Goal: Task Accomplishment & Management: Manage account settings

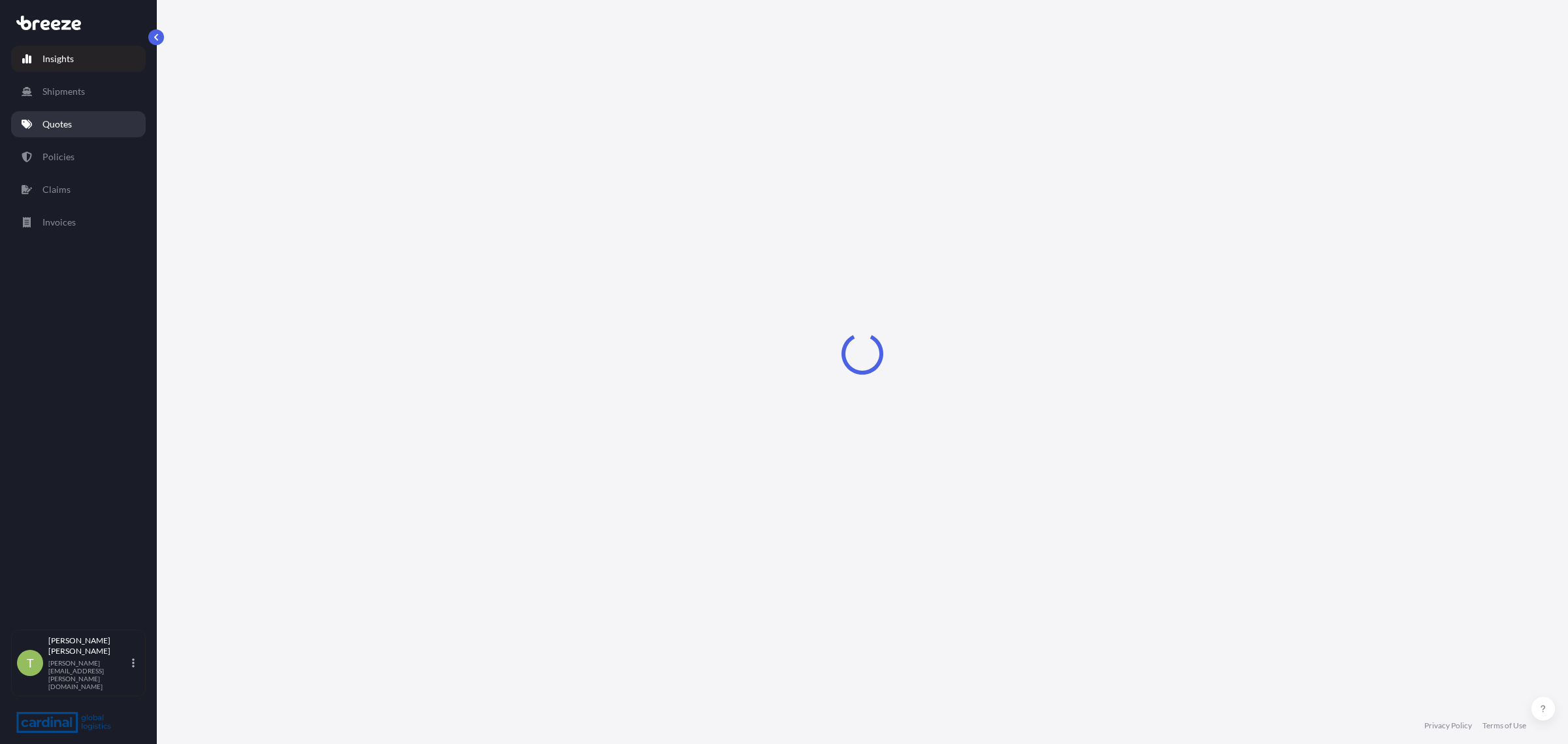
click at [54, 122] on p "Quotes" at bounding box center [57, 124] width 30 height 13
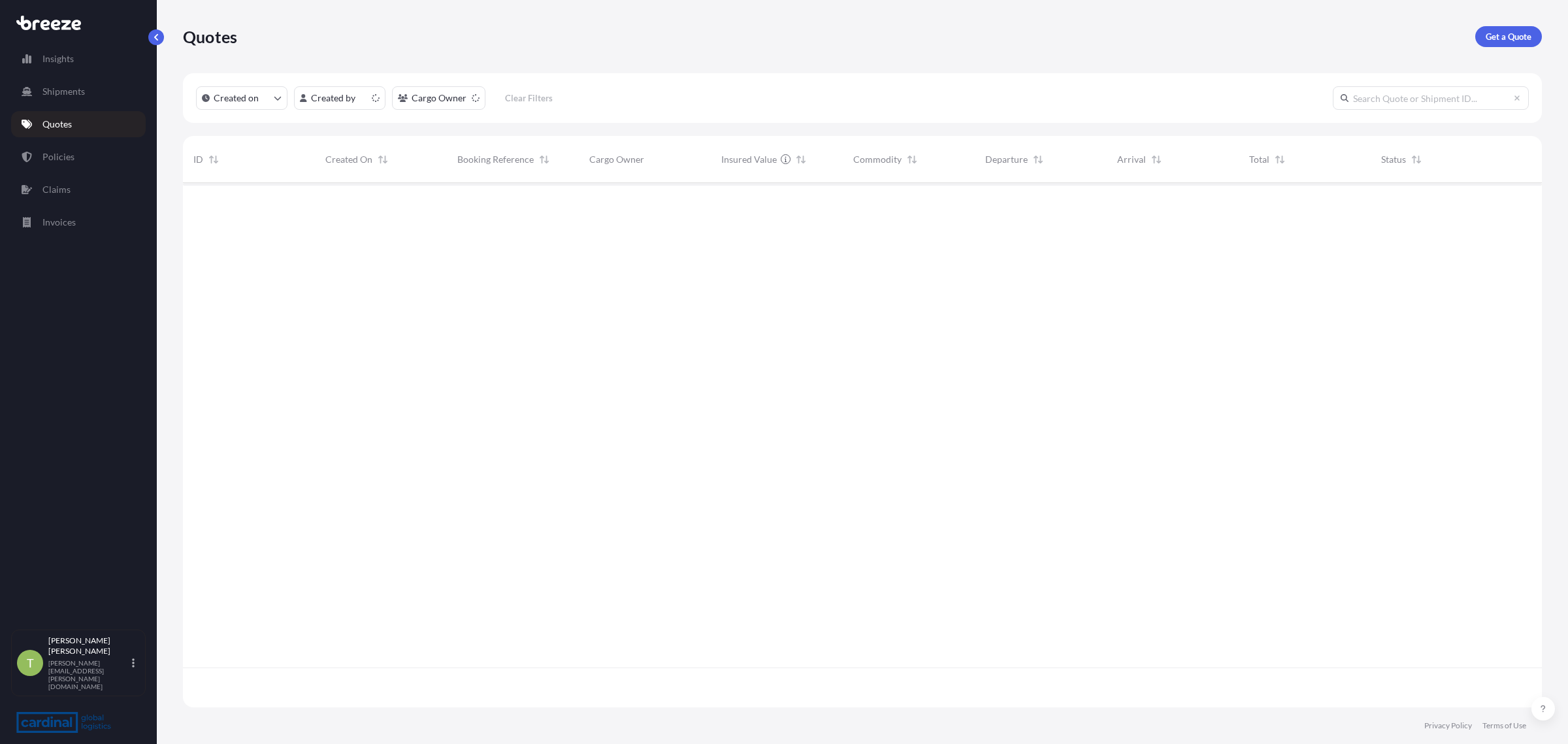
scroll to position [520, 1347]
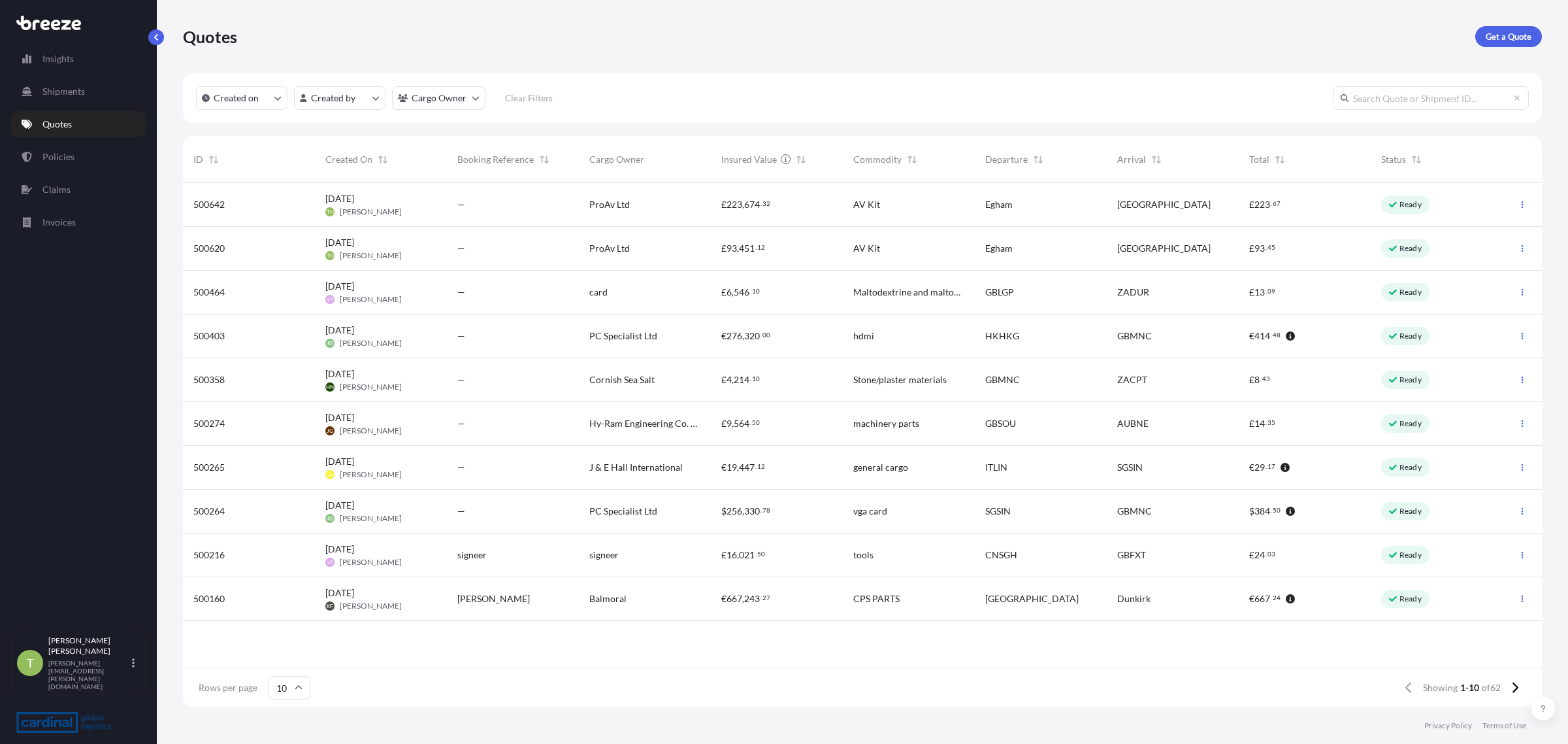
click at [606, 210] on span "ProAv Ltd" at bounding box center [609, 205] width 40 height 13
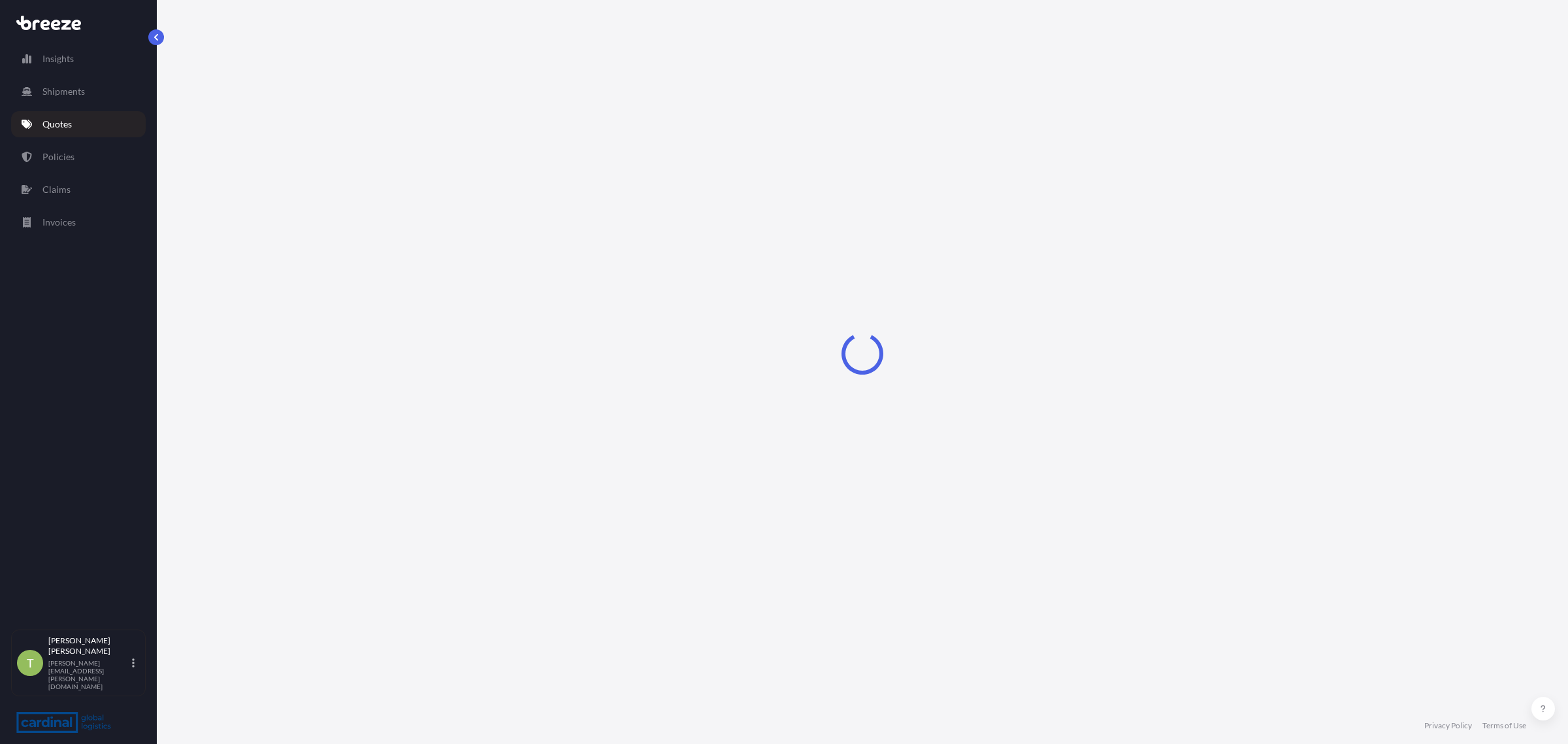
select select "Road"
select select "2"
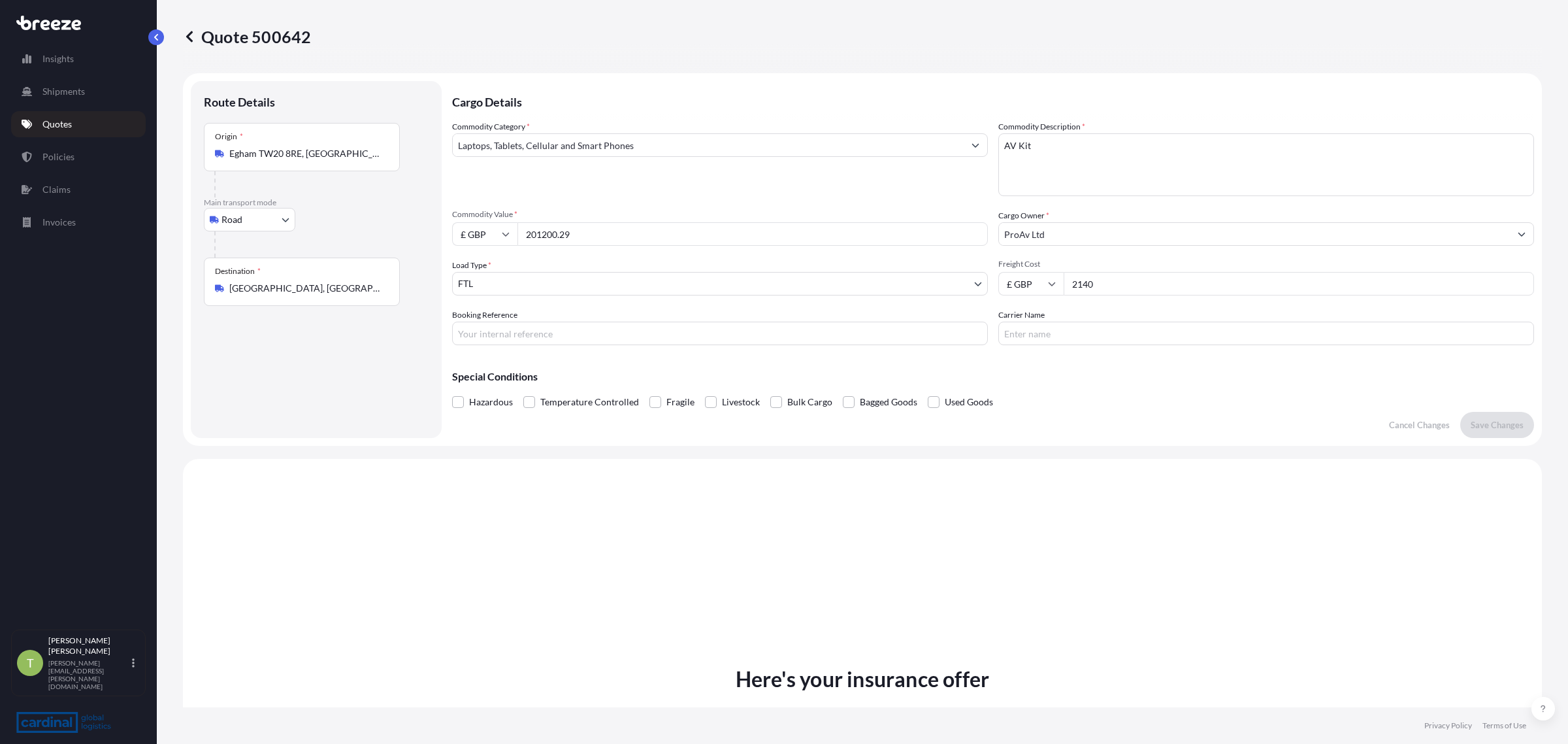
click at [345, 294] on input "[GEOGRAPHIC_DATA], [GEOGRAPHIC_DATA]" at bounding box center [306, 289] width 154 height 13
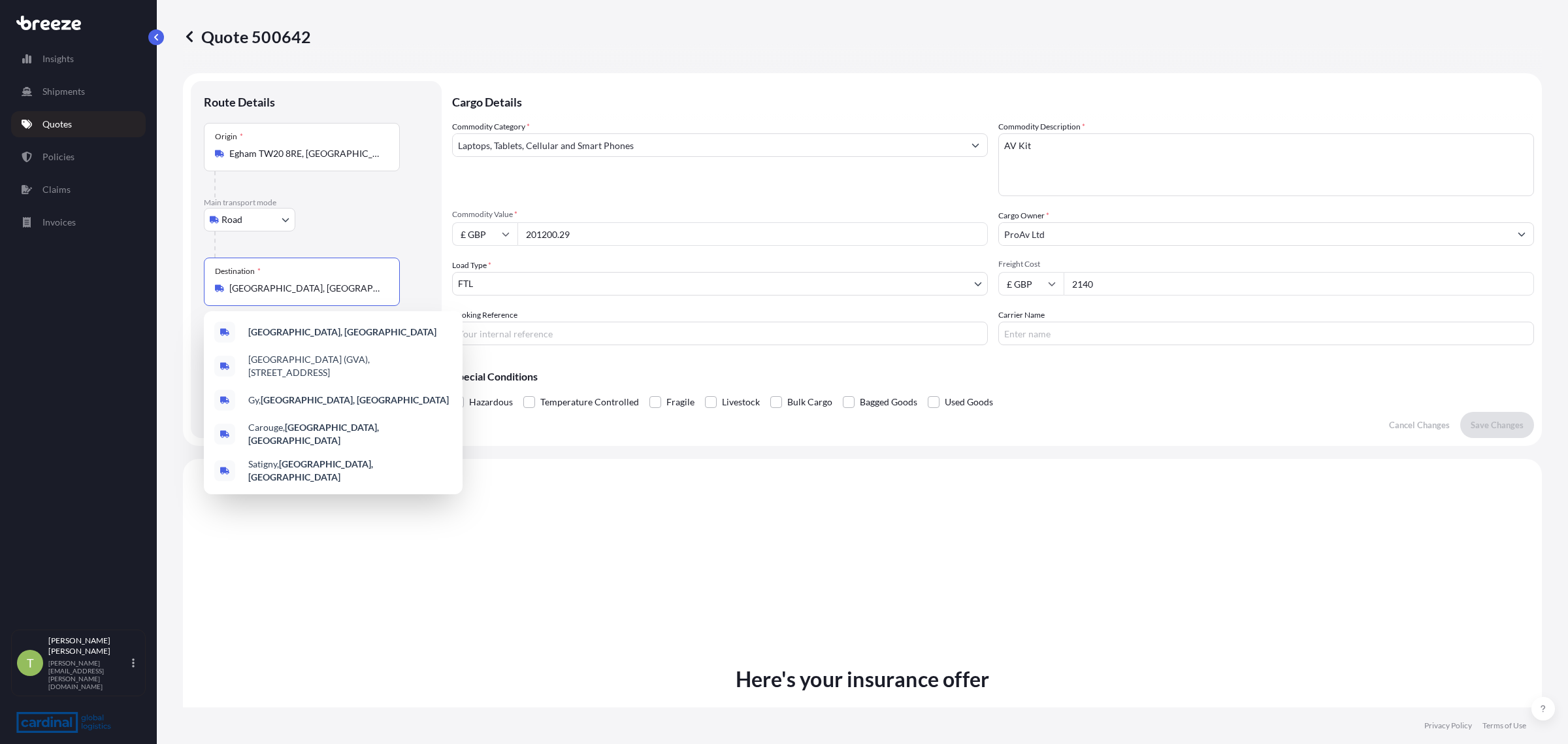
drag, startPoint x: 344, startPoint y: 294, endPoint x: 190, endPoint y: 255, distance: 158.9
click at [191, 255] on div "Route Details Place of loading Road Road Rail Origin * [GEOGRAPHIC_DATA] Main t…" at bounding box center [316, 260] width 251 height 357
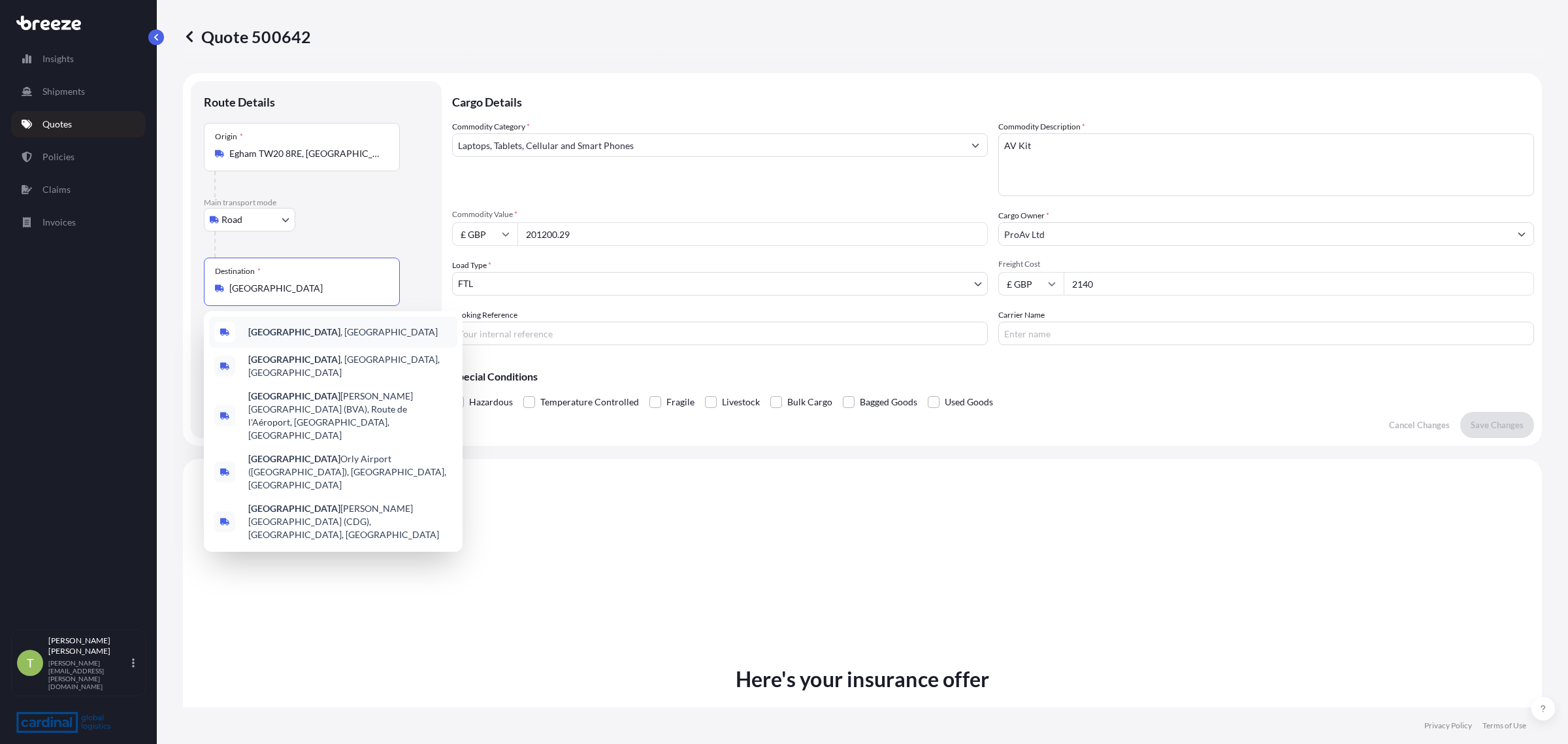
click at [285, 340] on div "[GEOGRAPHIC_DATA] , [GEOGRAPHIC_DATA]" at bounding box center [333, 332] width 249 height 31
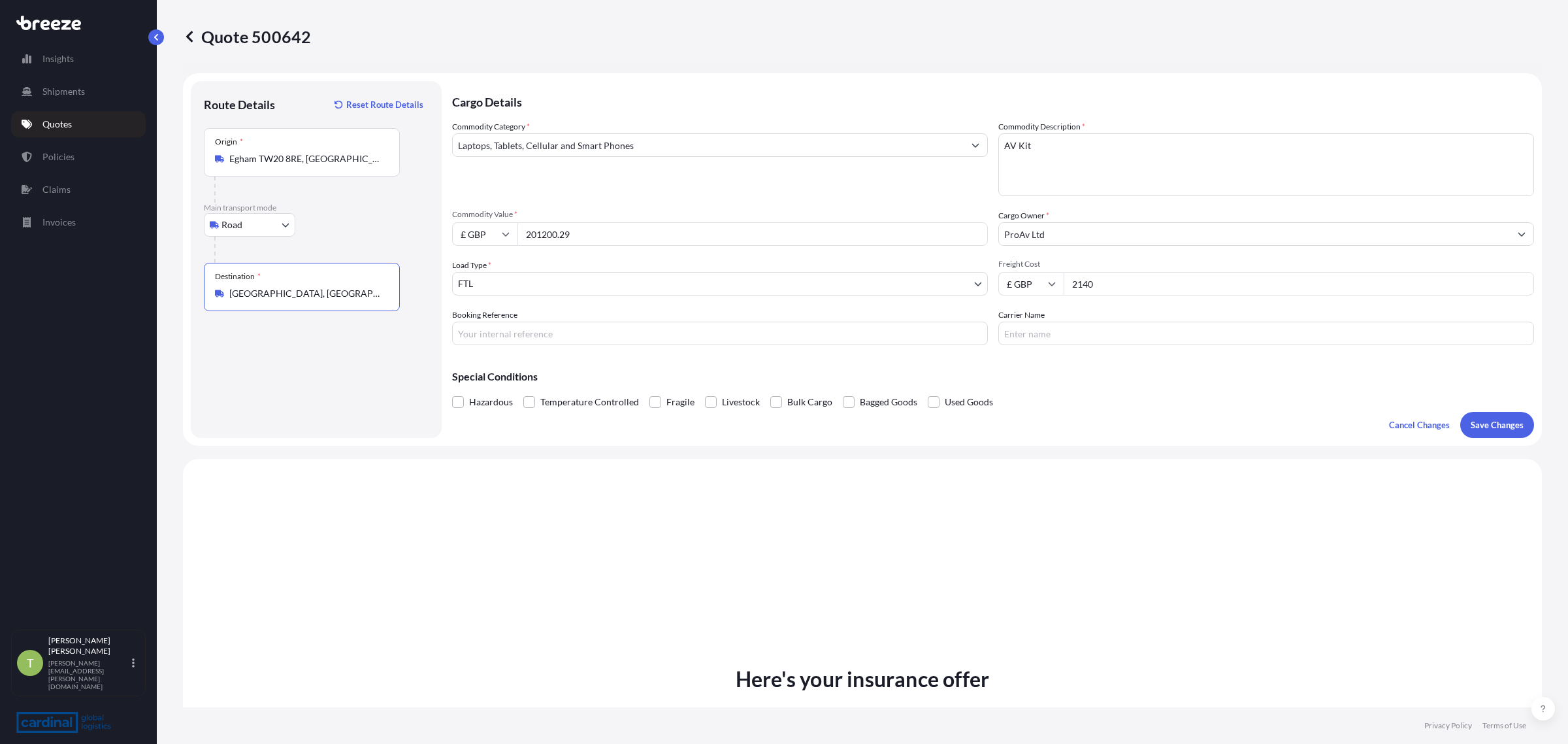
type input "[GEOGRAPHIC_DATA], [GEOGRAPHIC_DATA]"
click at [1108, 281] on input "2140" at bounding box center [1300, 284] width 471 height 23
drag, startPoint x: 1018, startPoint y: 281, endPoint x: 1006, endPoint y: 281, distance: 12.0
click at [1007, 281] on div "£ GBP 2140" at bounding box center [1266, 284] width 536 height 23
click at [590, 233] on input "201200.29" at bounding box center [753, 234] width 471 height 23
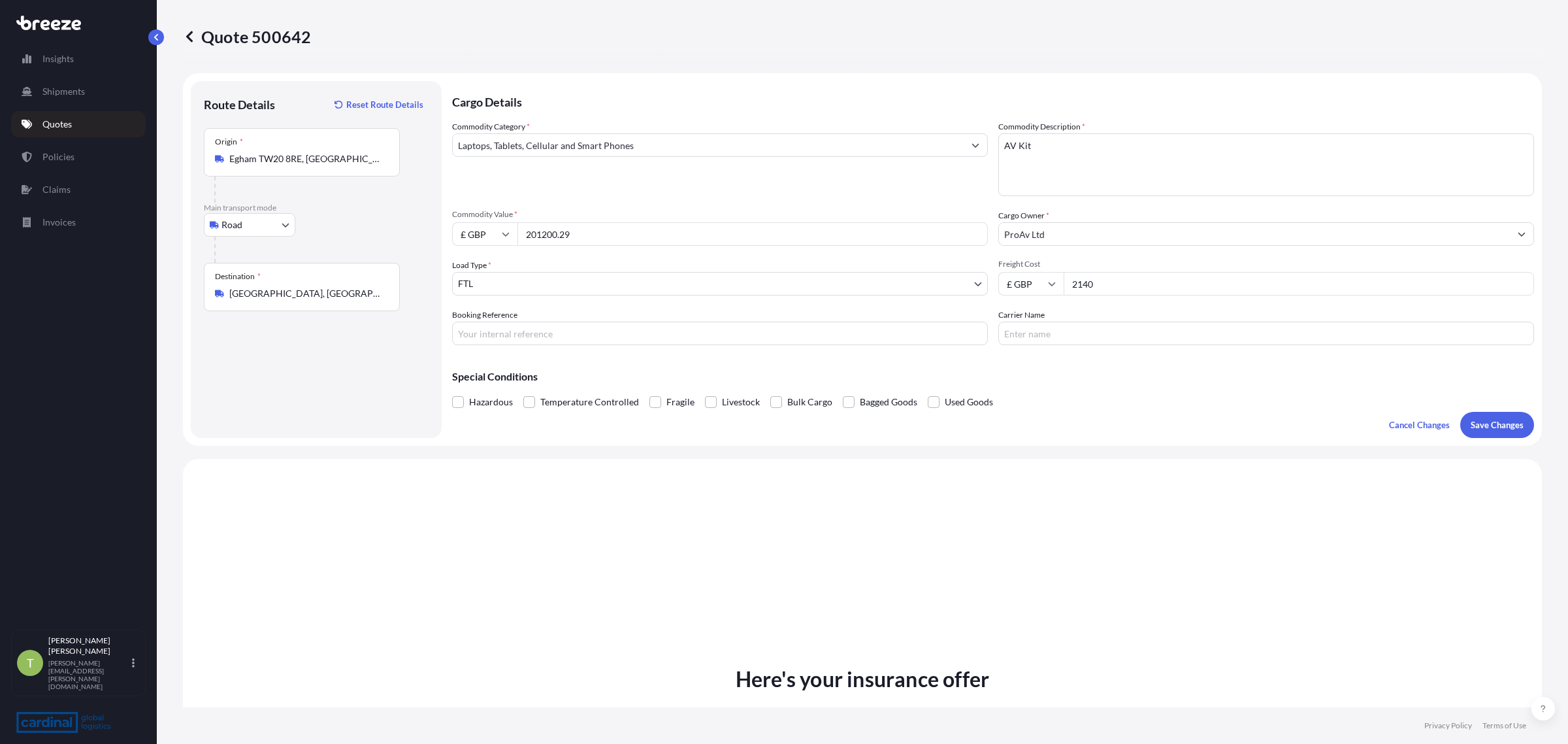
drag, startPoint x: 645, startPoint y: 239, endPoint x: 383, endPoint y: 239, distance: 262.0
click at [383, 239] on form "Route Details Reset Route Details Place of loading Road Road Rail Origin * [GEO…" at bounding box center [862, 260] width 1359 height 373
paste input "194.60"
type input "201194.60"
click at [1114, 269] on div "Freight Cost £ GBP 2140" at bounding box center [1266, 277] width 536 height 36
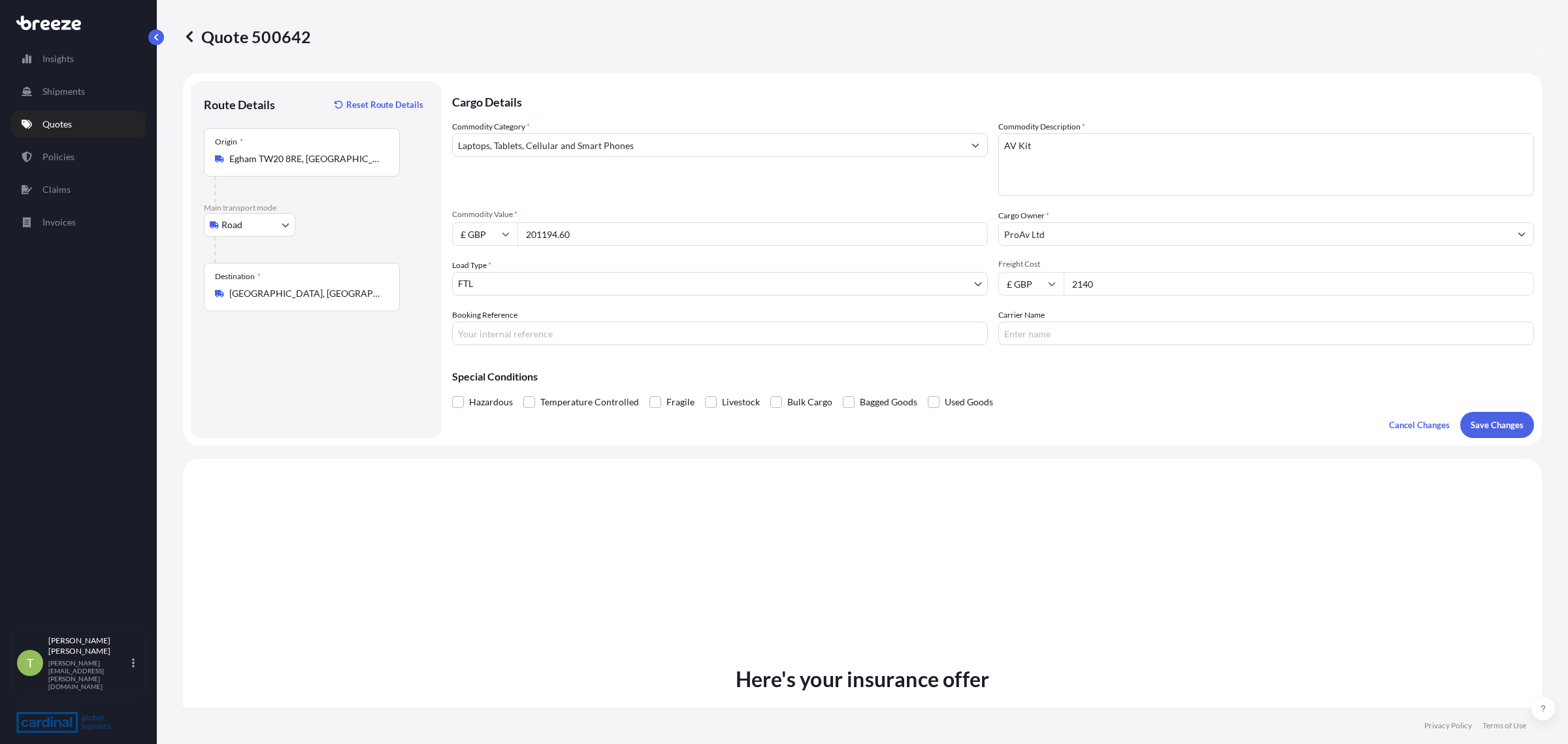
click at [1109, 276] on input "2140" at bounding box center [1300, 284] width 471 height 23
drag, startPoint x: 1114, startPoint y: 286, endPoint x: 971, endPoint y: 271, distance: 143.8
click at [967, 285] on div "Commodity Category * Laptops, Tablets, Cellular and Smart Phones Commodity Desc…" at bounding box center [993, 233] width 1082 height 225
type input "1000"
click at [1484, 425] on p "Save Changes" at bounding box center [1497, 425] width 53 height 13
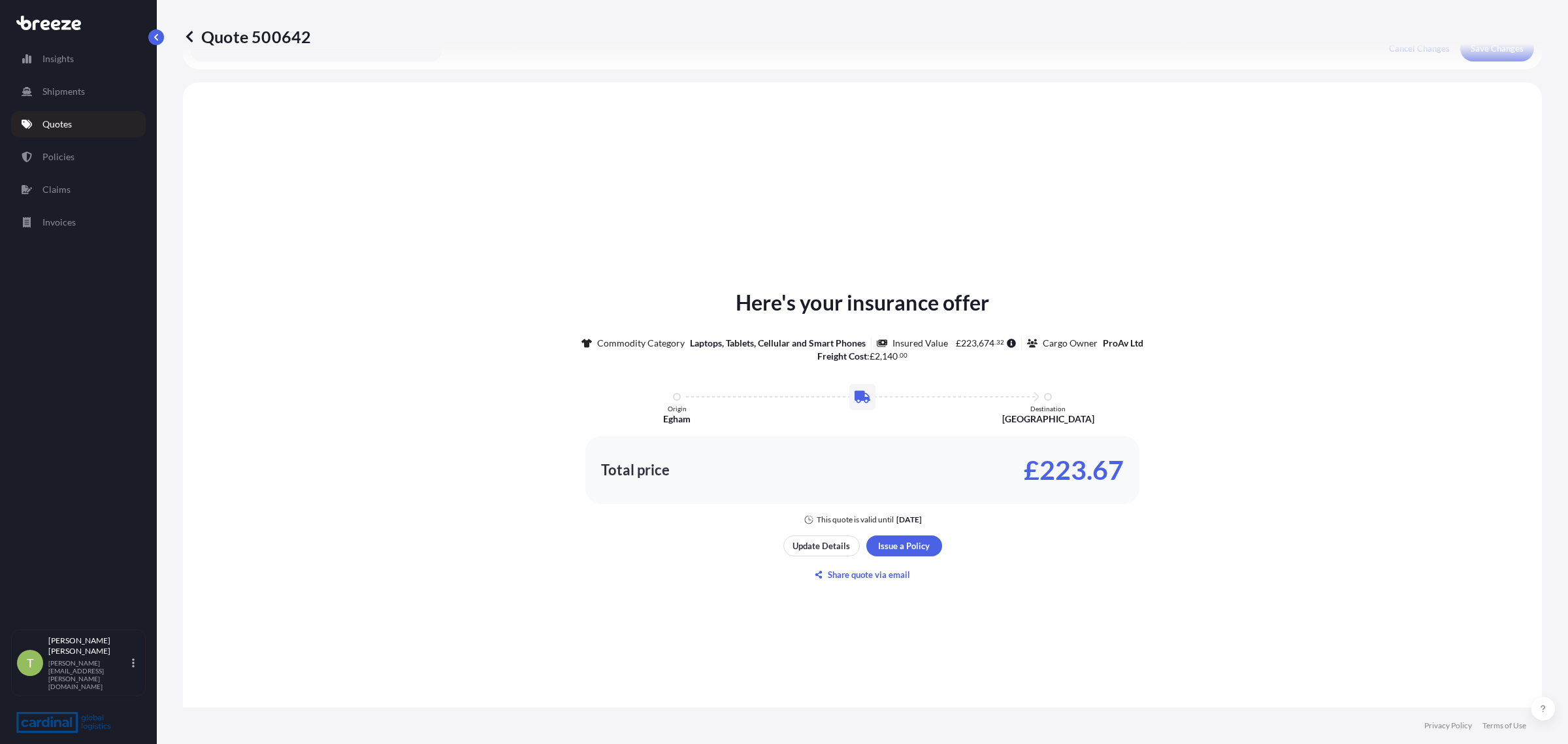
scroll to position [393, 0]
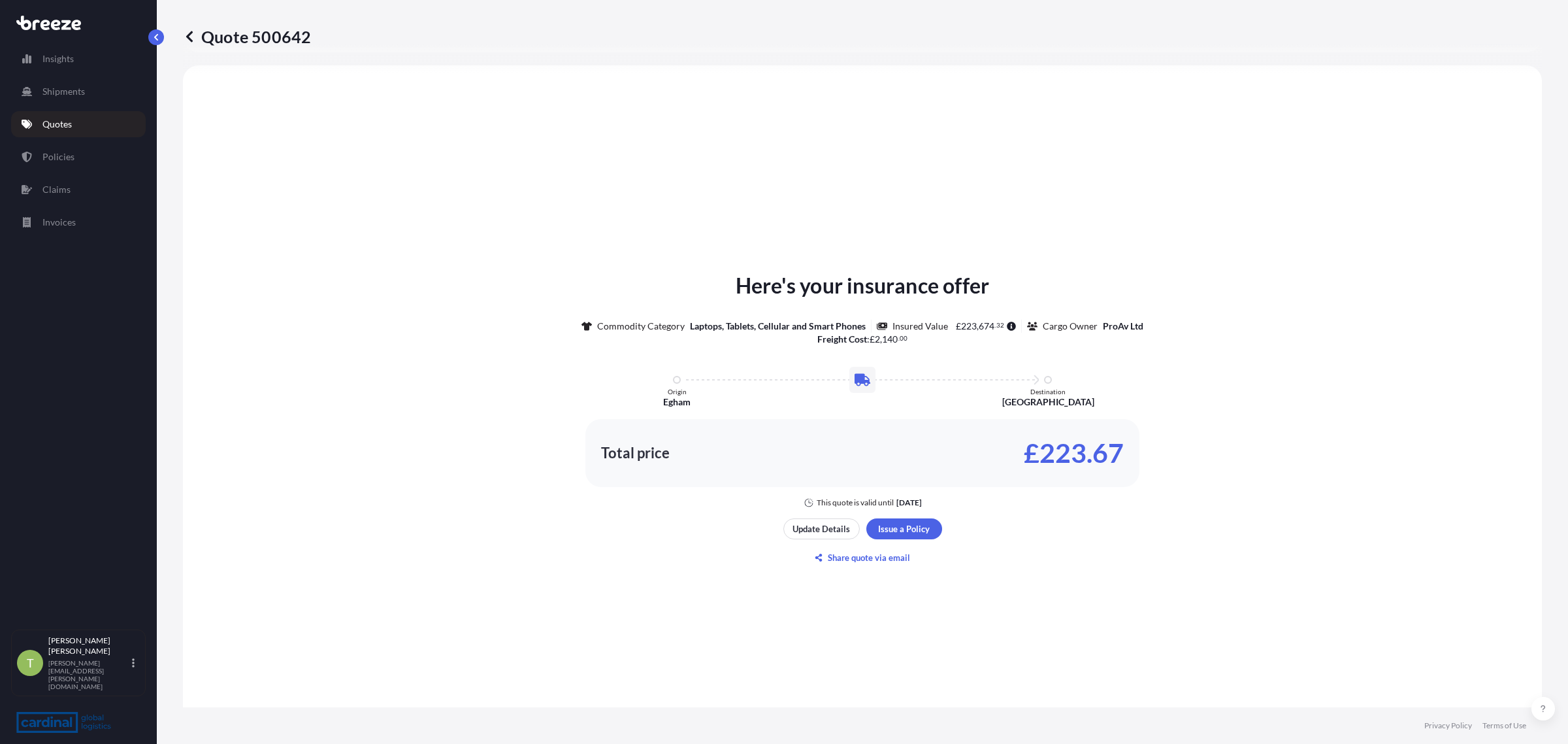
select select "Road"
select select "2"
